Goal: Purchase product/service

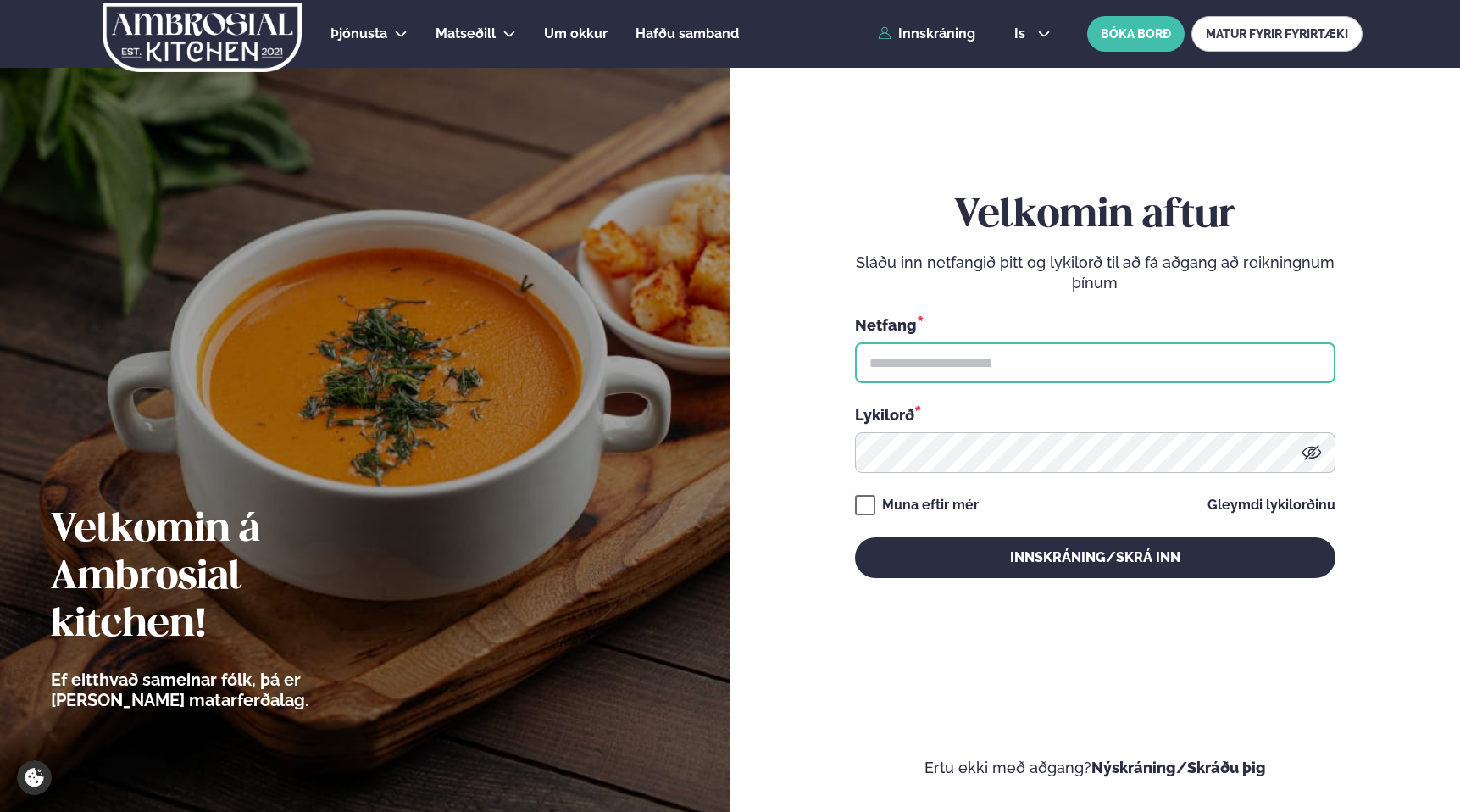
type input "**********"
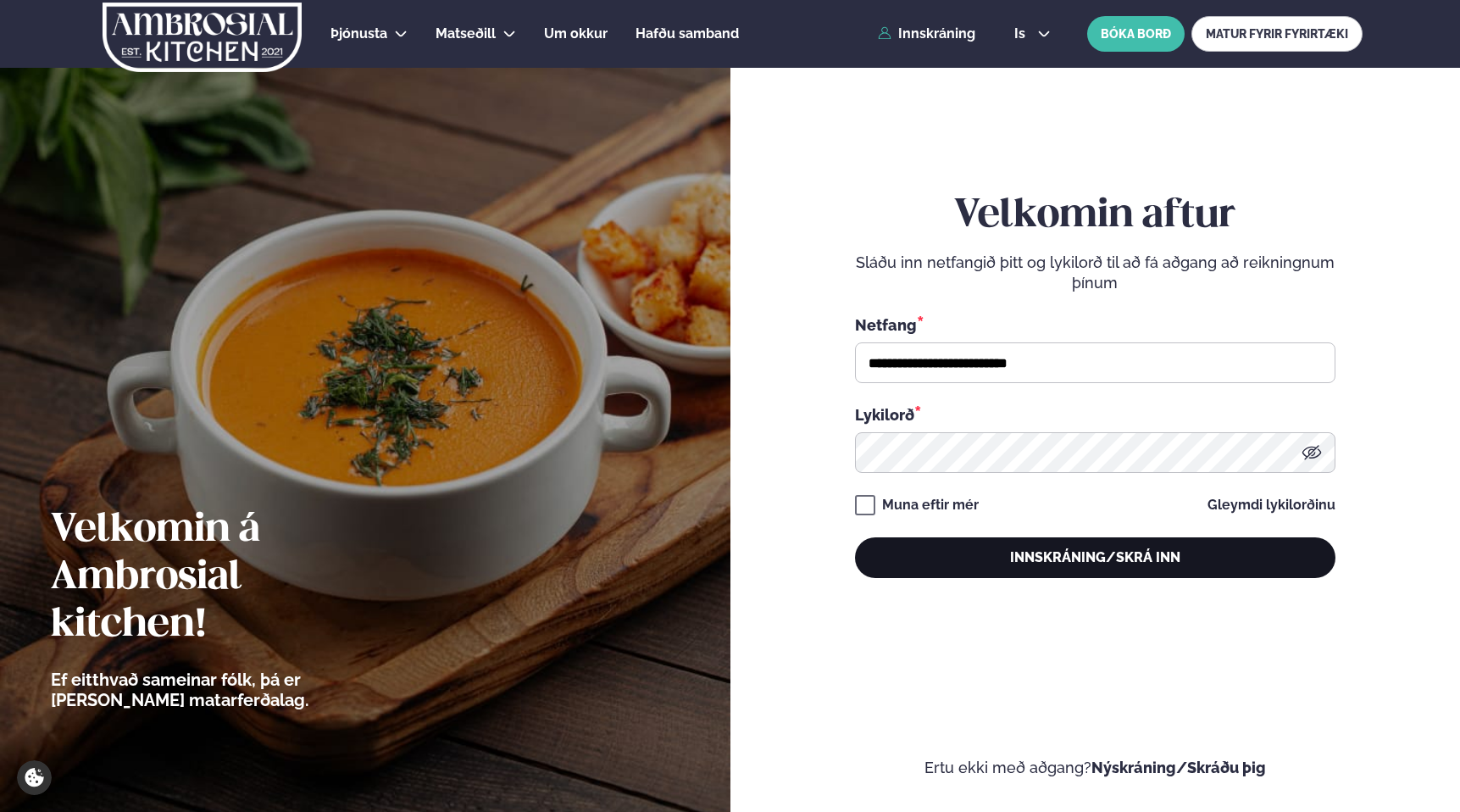
click at [978, 552] on button "Innskráning/Skrá inn" at bounding box center [1095, 558] width 481 height 41
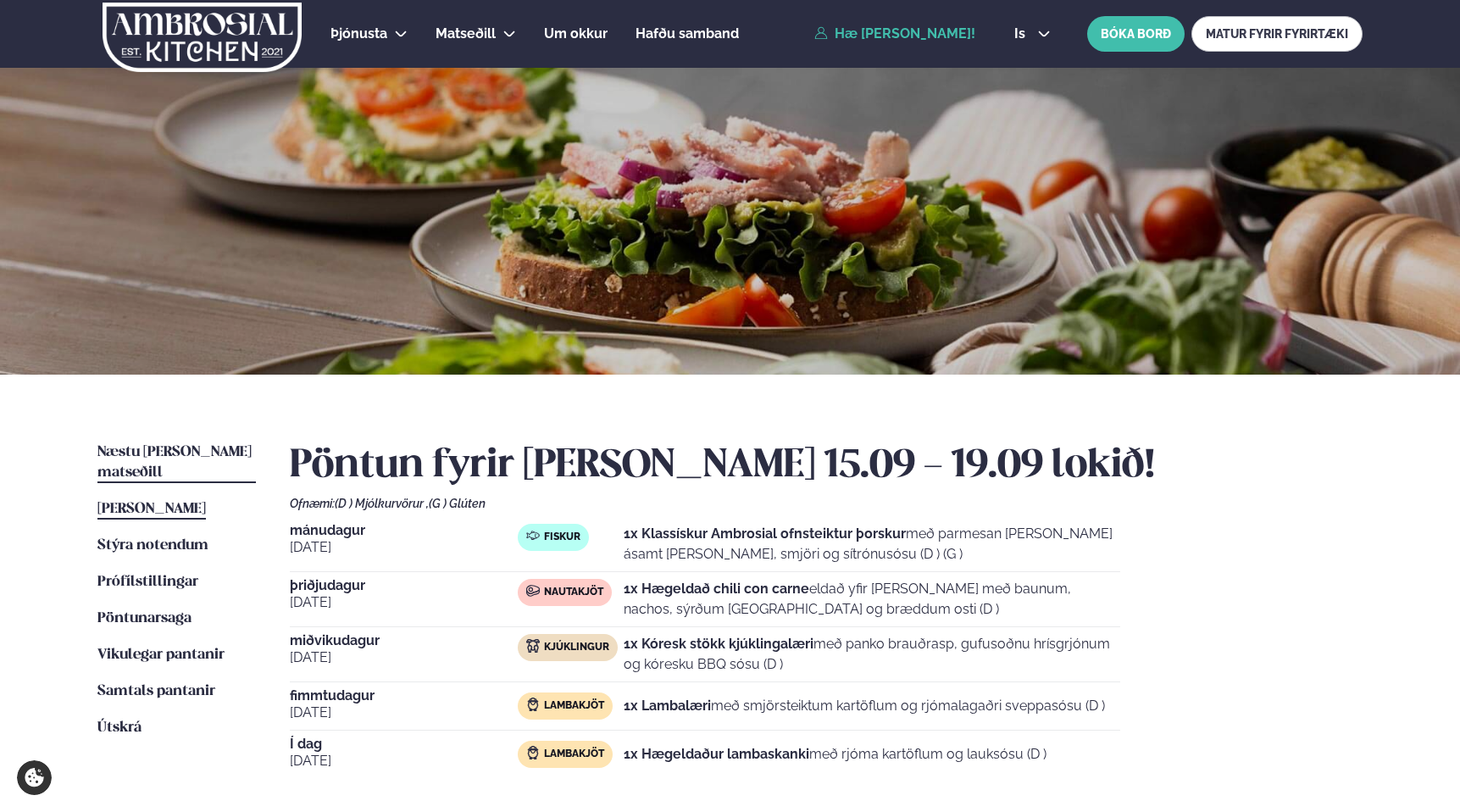
click at [230, 453] on span "Næstu [PERSON_NAME] matseðill" at bounding box center [174, 461] width 154 height 34
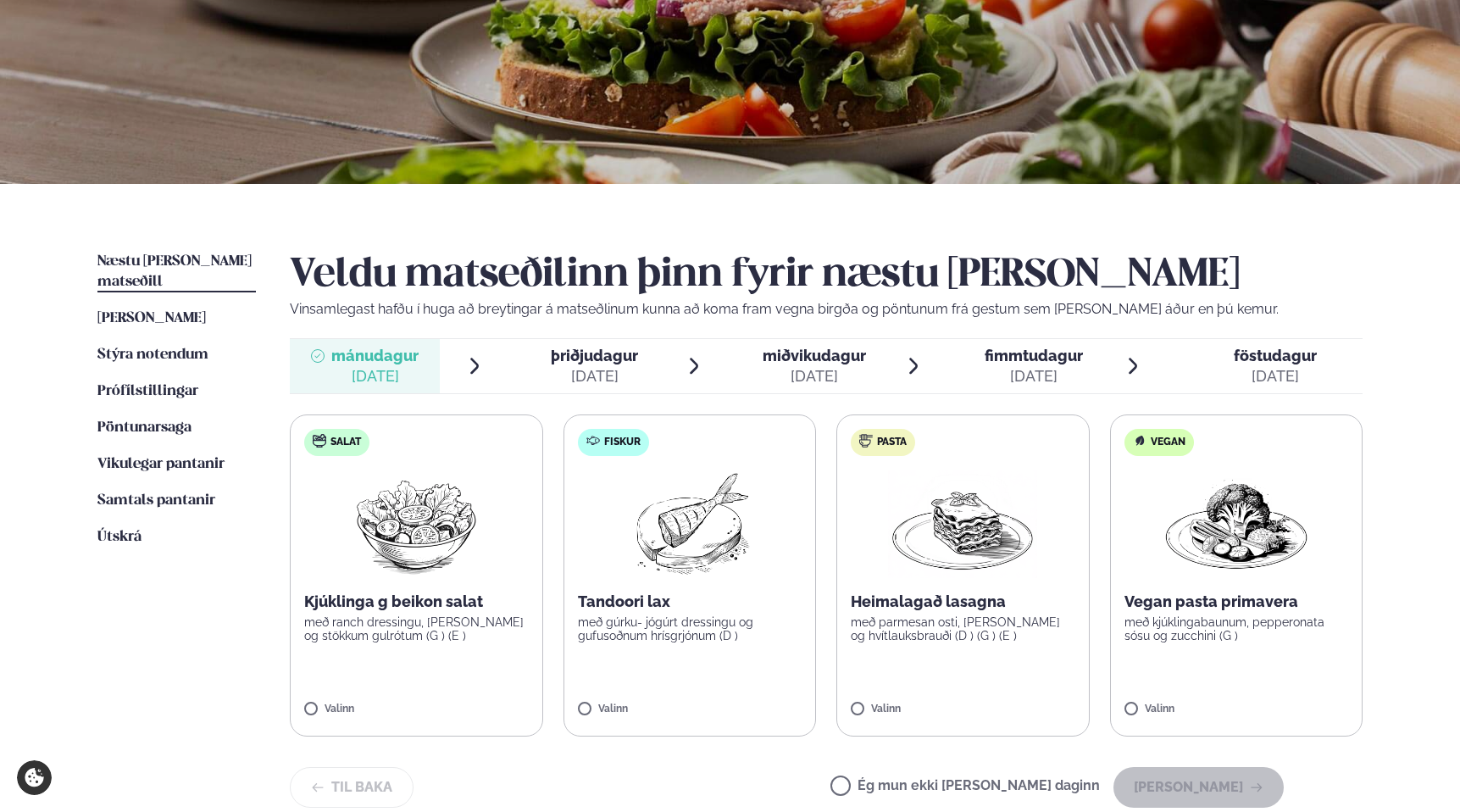
scroll to position [191, 0]
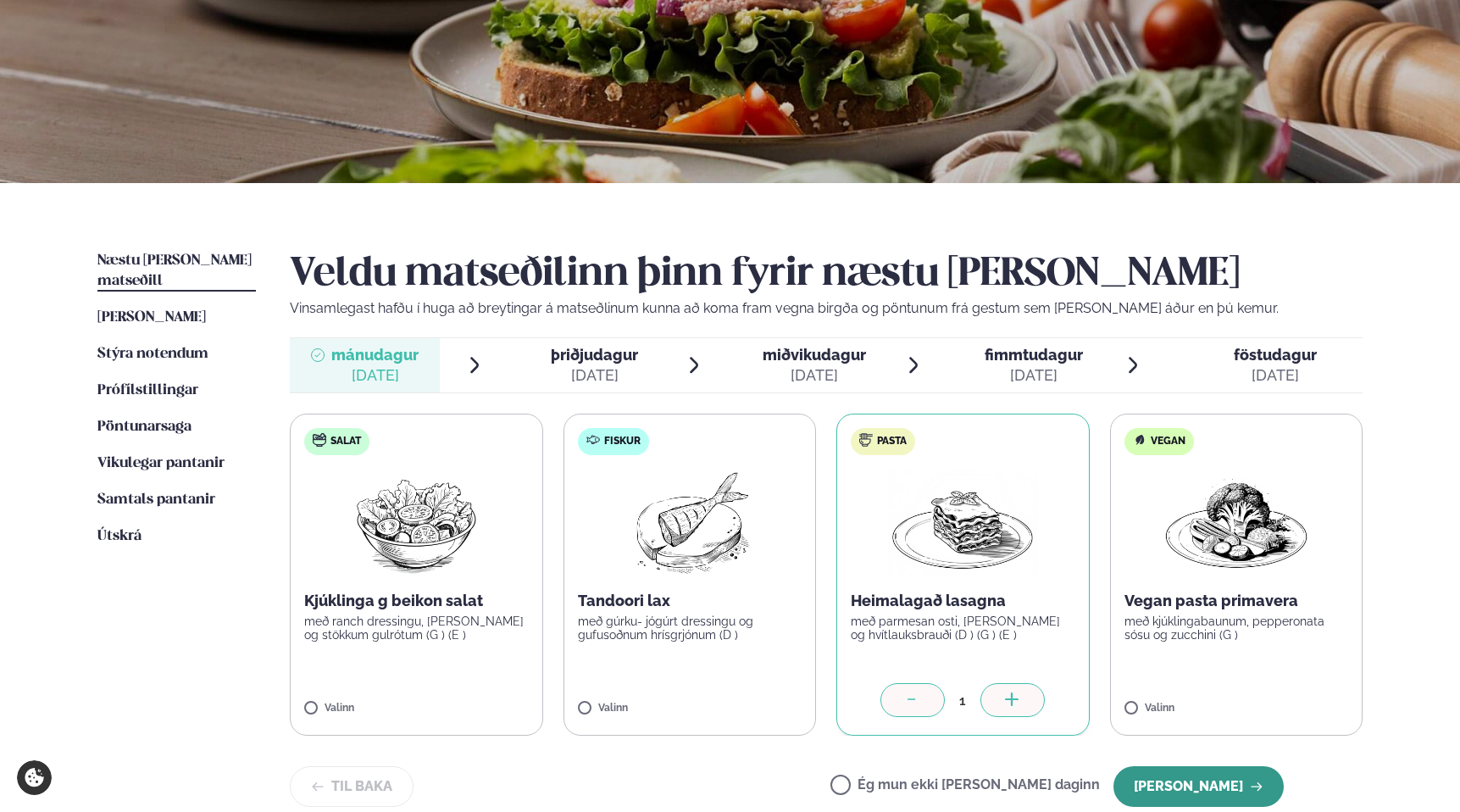
click at [1178, 774] on button "[PERSON_NAME]" at bounding box center [1199, 786] width 171 height 41
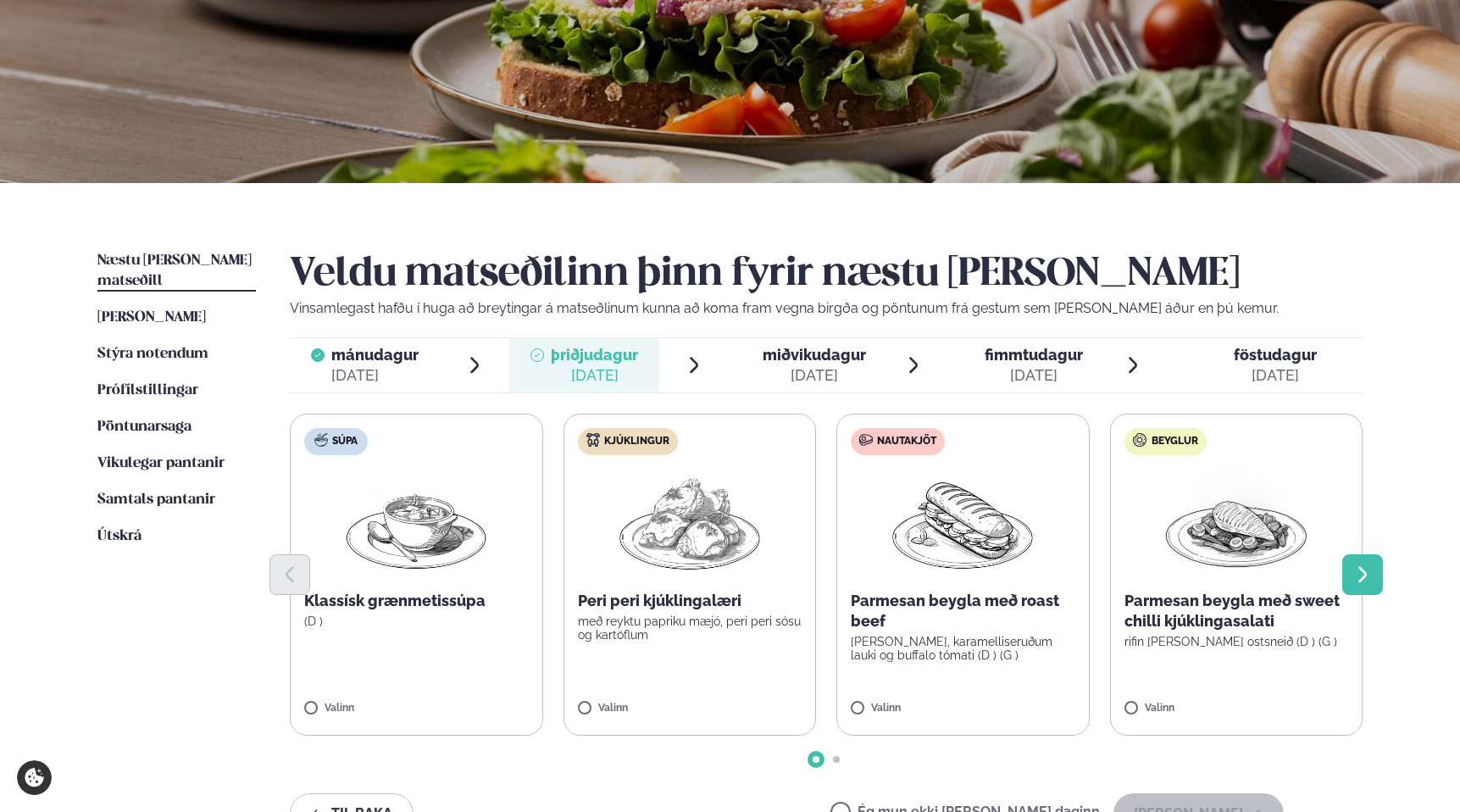
click at [1371, 574] on icon "Next slide" at bounding box center [1363, 574] width 20 height 20
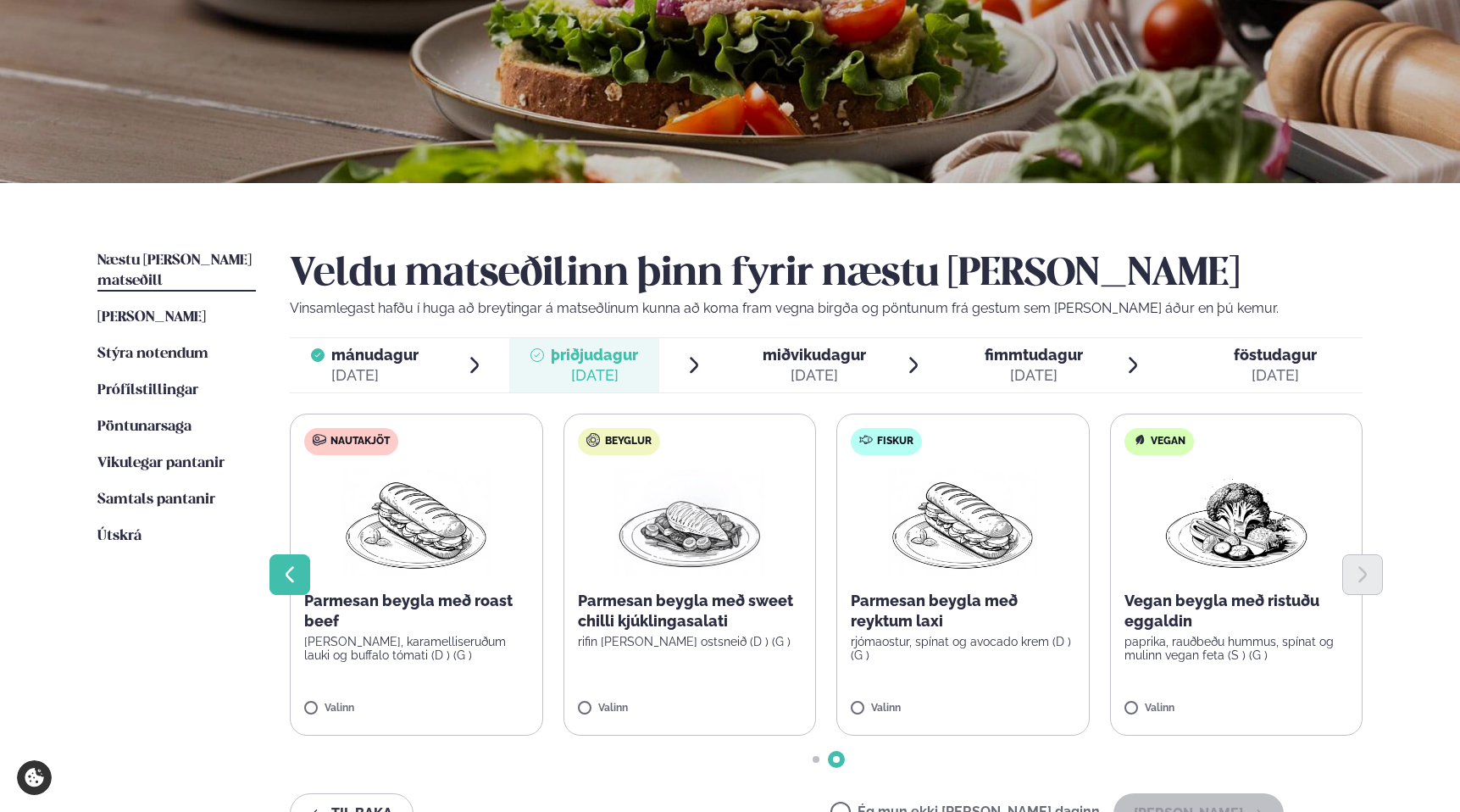
click at [294, 571] on icon "Previous slide" at bounding box center [290, 574] width 20 height 20
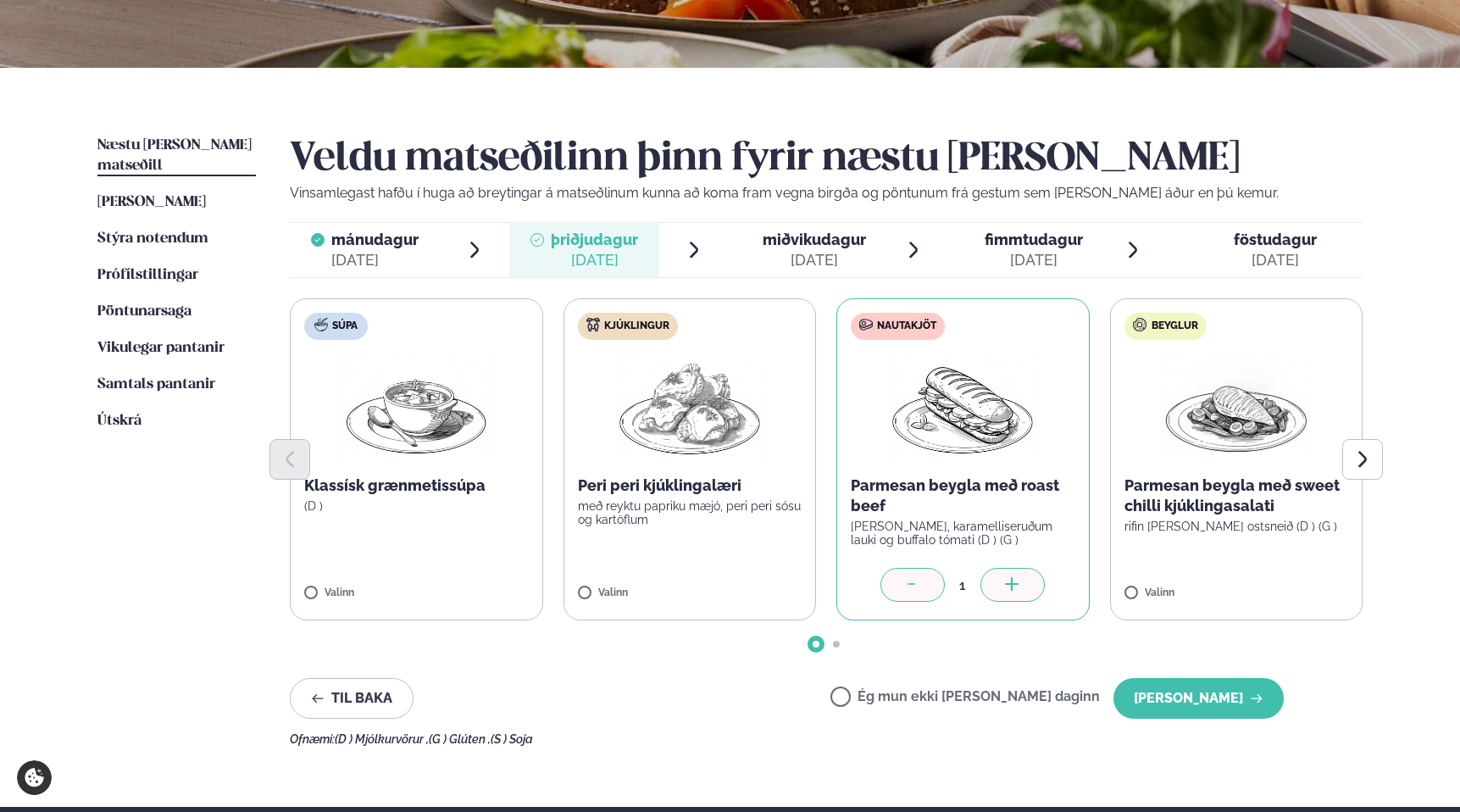
scroll to position [324, 0]
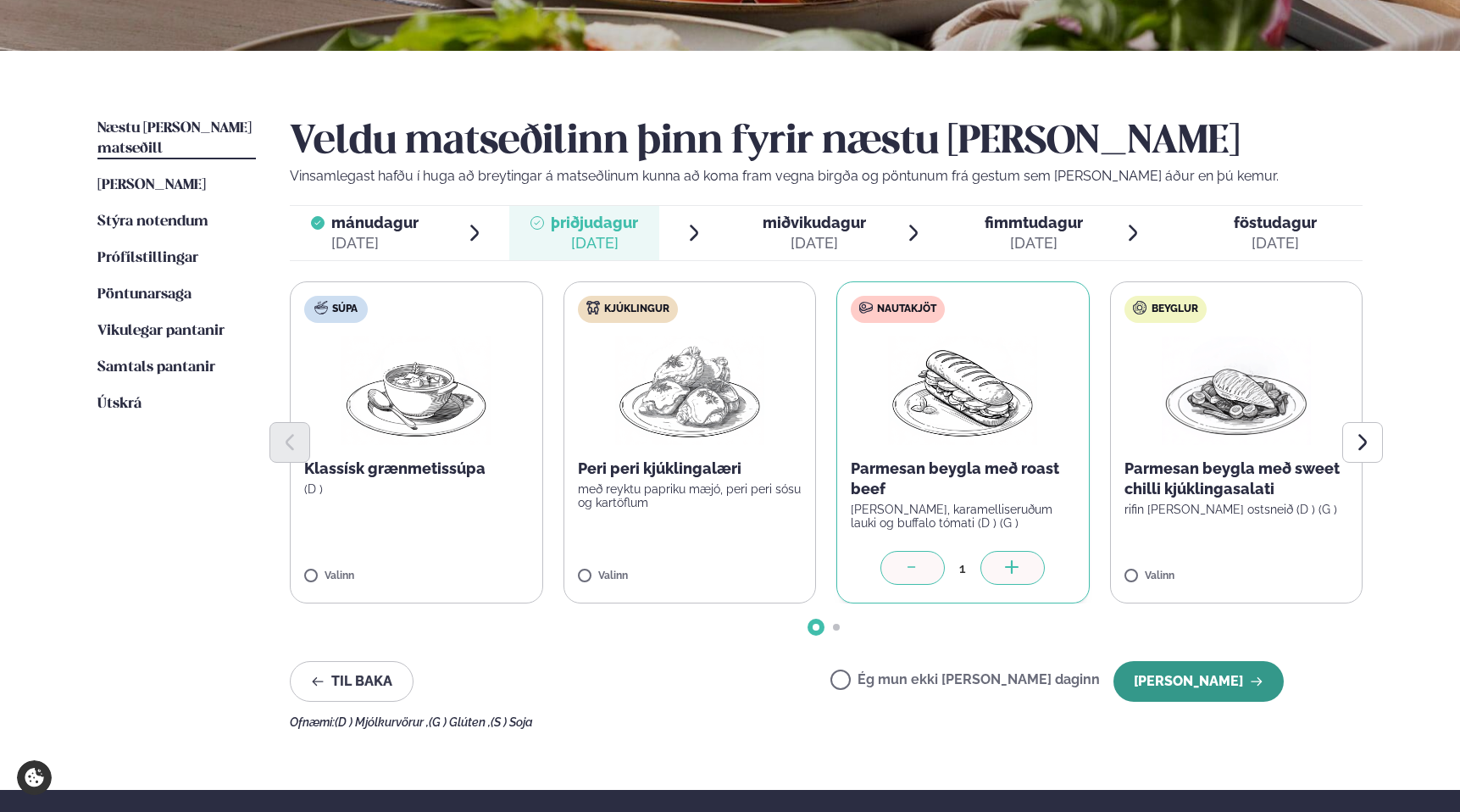
click at [1155, 685] on button "[PERSON_NAME]" at bounding box center [1199, 681] width 171 height 41
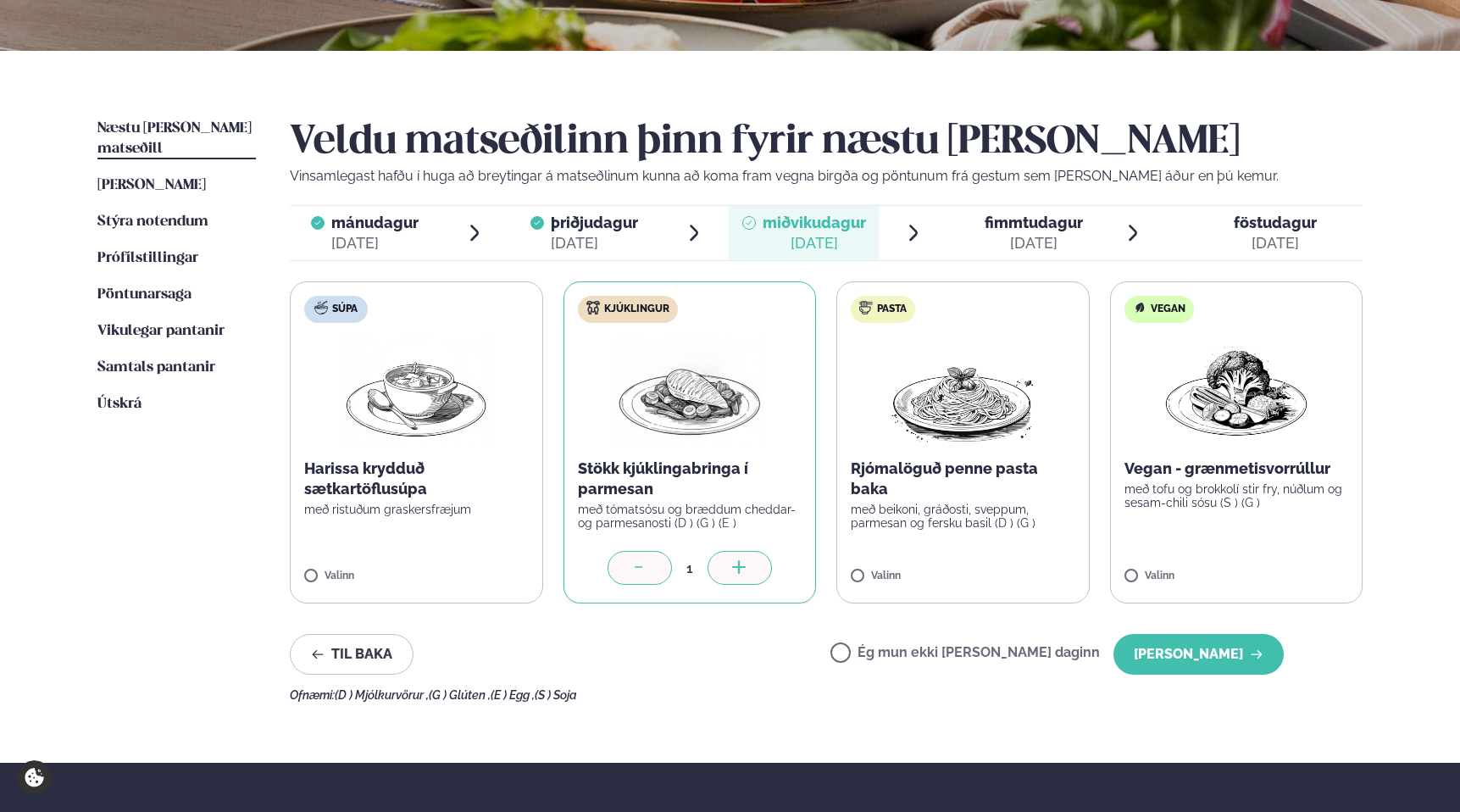
click at [649, 568] on div at bounding box center [640, 568] width 64 height 34
click at [1151, 651] on button "[PERSON_NAME]" at bounding box center [1199, 654] width 171 height 41
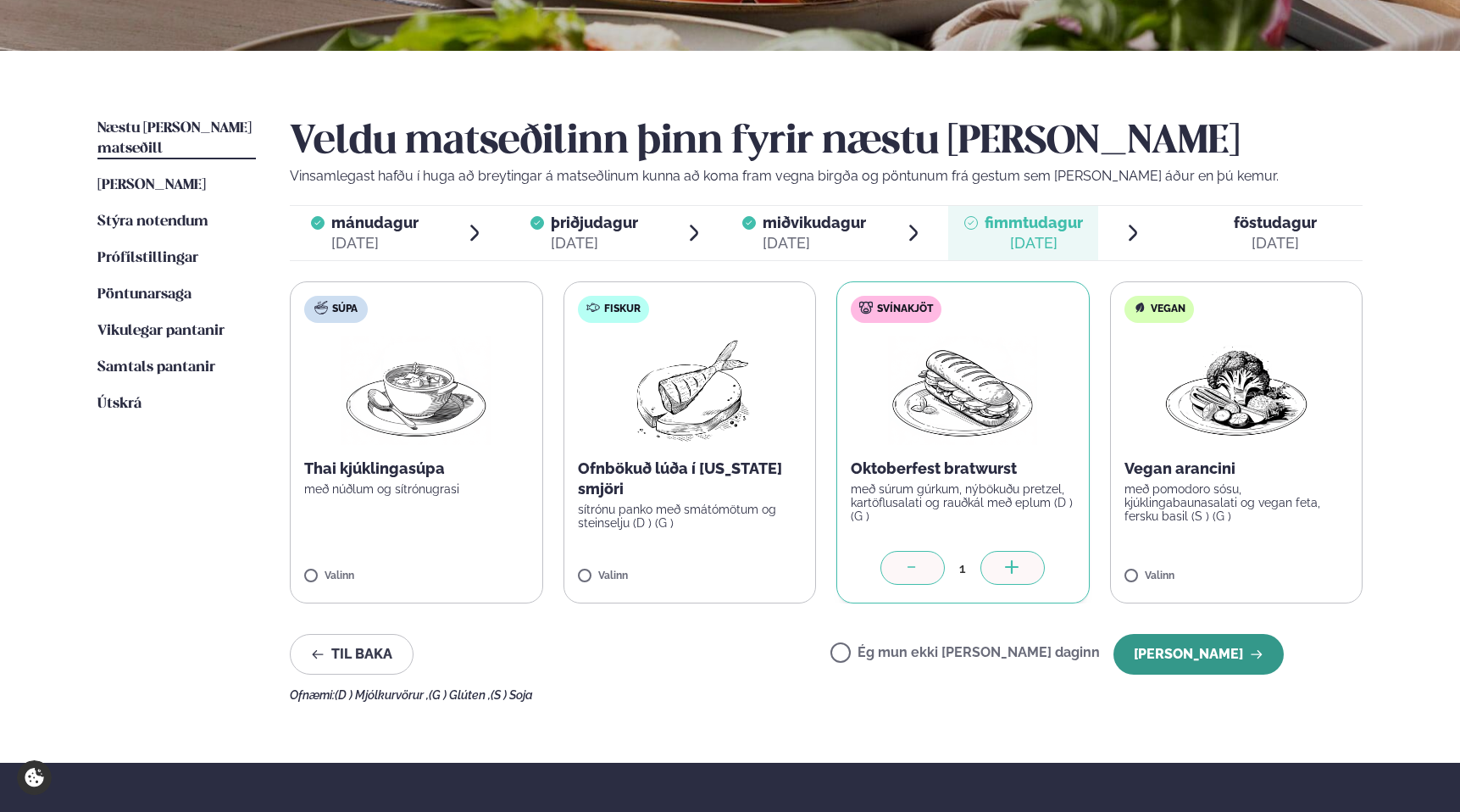
click at [1162, 648] on button "[PERSON_NAME]" at bounding box center [1199, 654] width 171 height 41
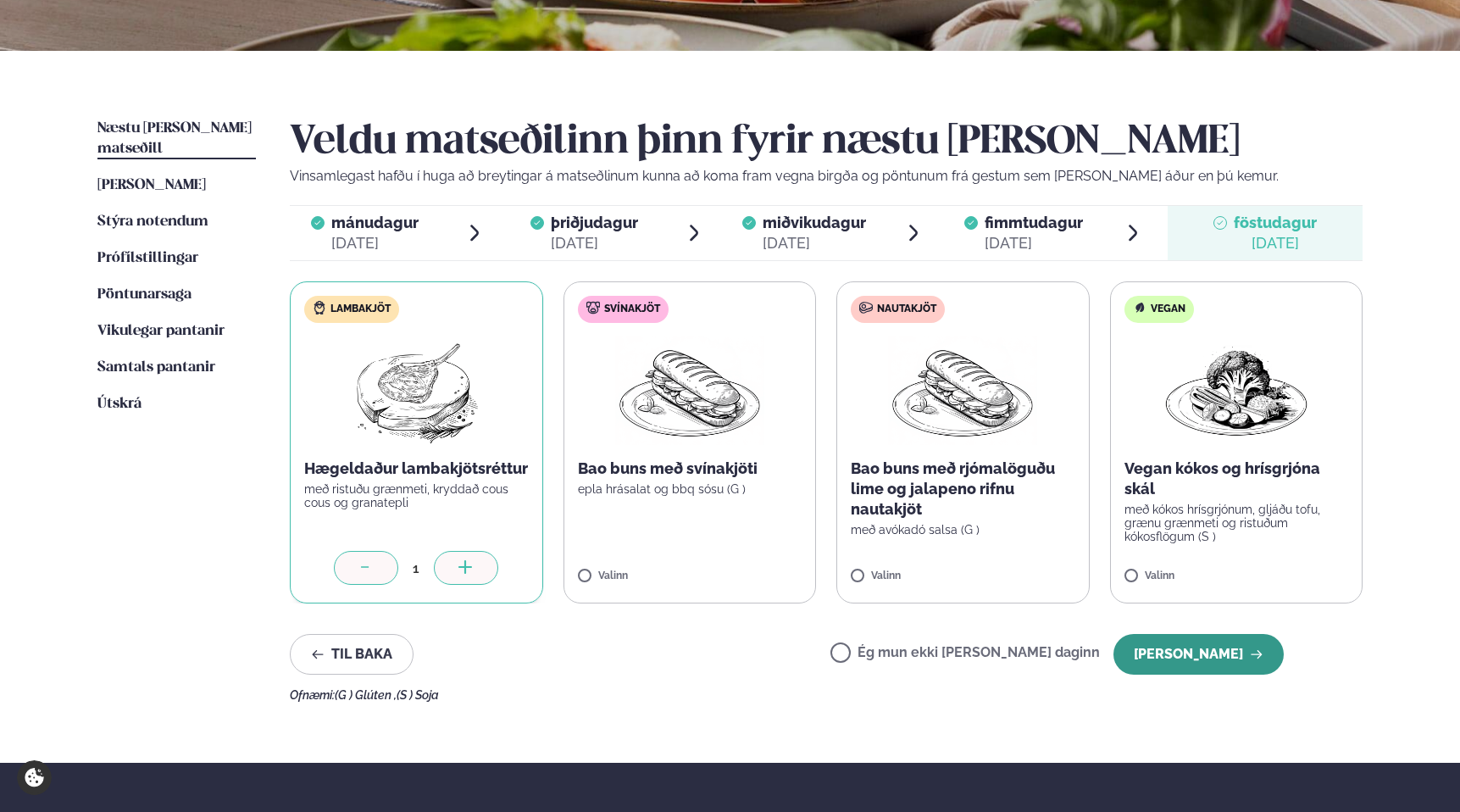
click at [1174, 651] on button "[PERSON_NAME]" at bounding box center [1199, 654] width 171 height 41
